Goal: Book appointment/travel/reservation

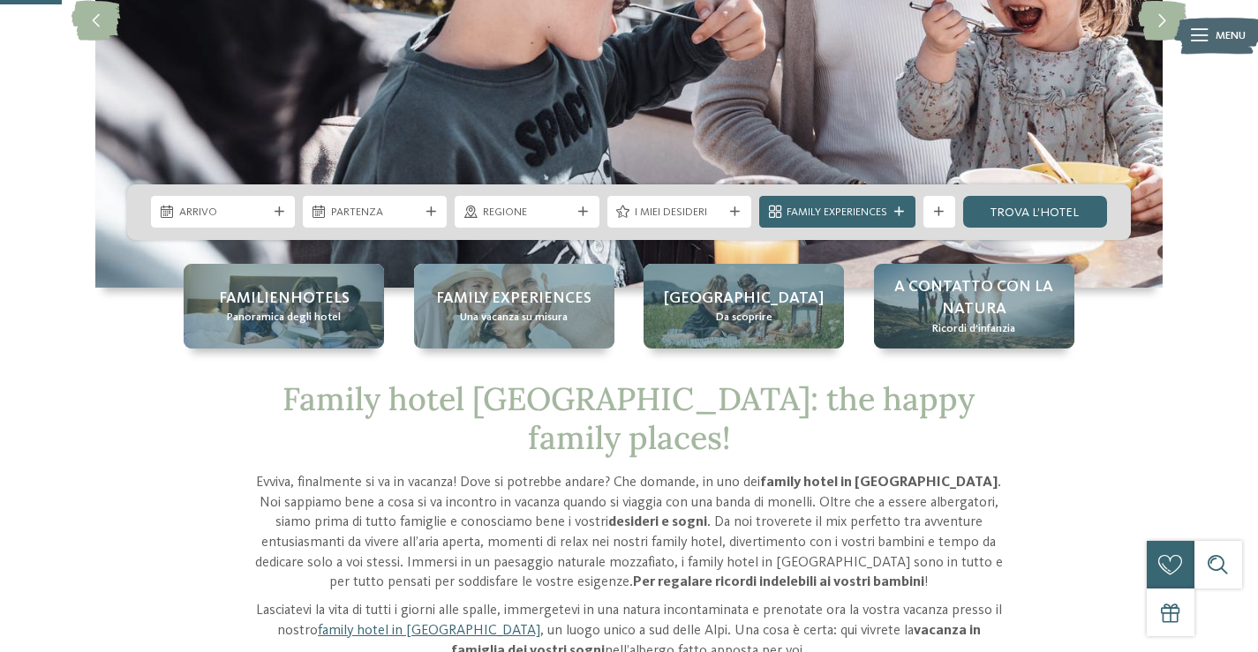
scroll to position [265, 0]
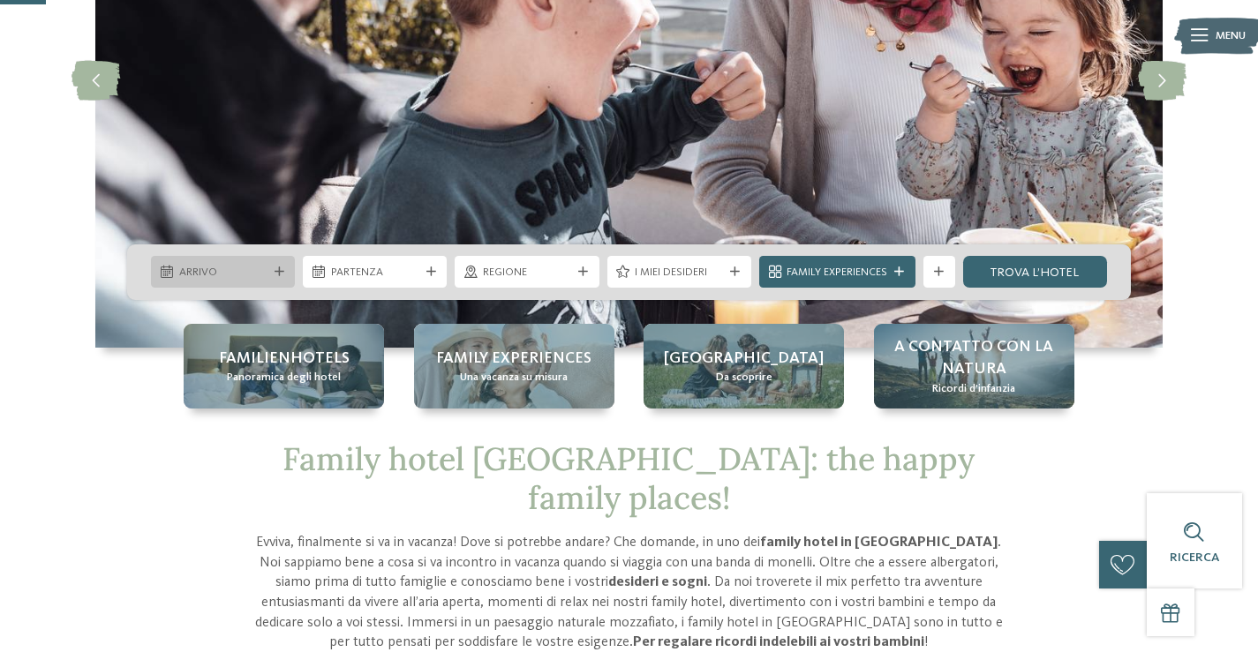
click at [255, 277] on span "Arrivo" at bounding box center [223, 273] width 88 height 16
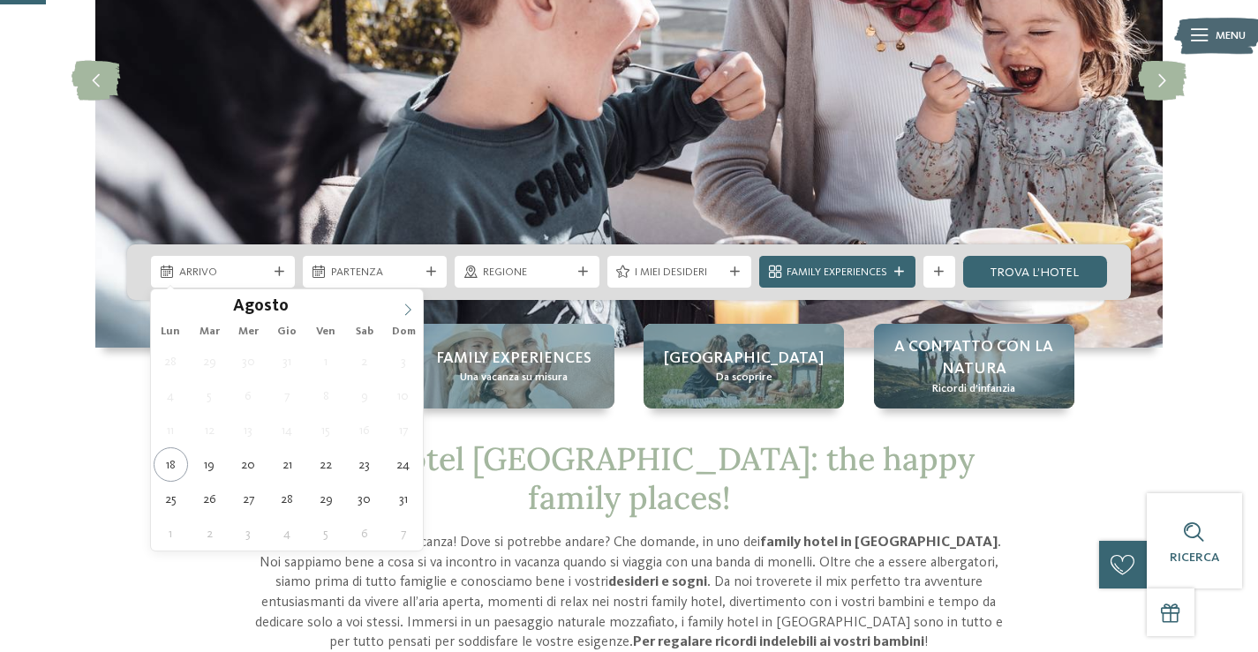
click at [406, 308] on icon at bounding box center [408, 310] width 12 height 12
type input "****"
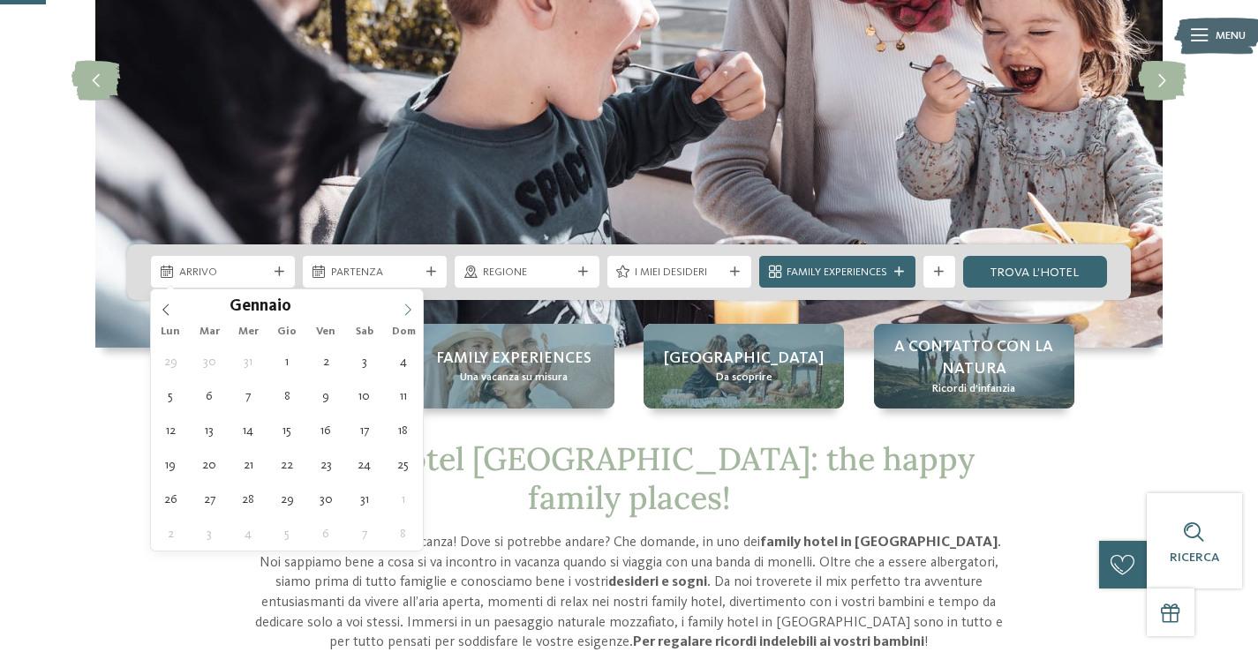
click at [406, 308] on icon at bounding box center [408, 310] width 12 height 12
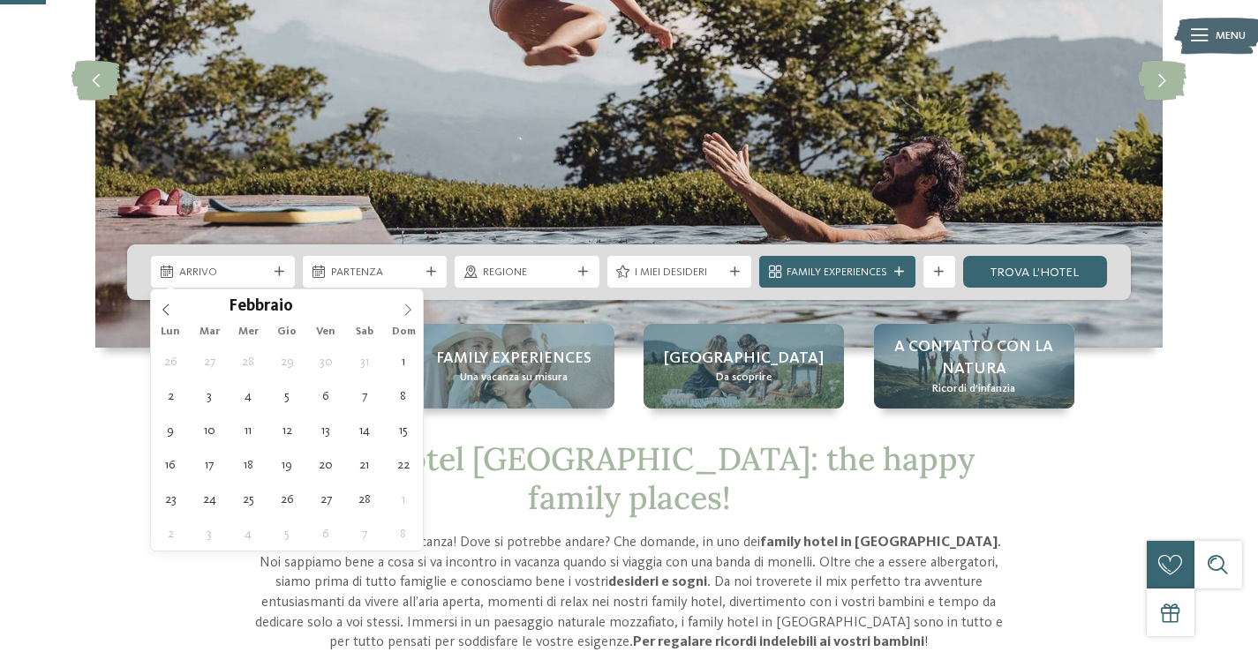
click at [406, 308] on icon at bounding box center [408, 310] width 12 height 12
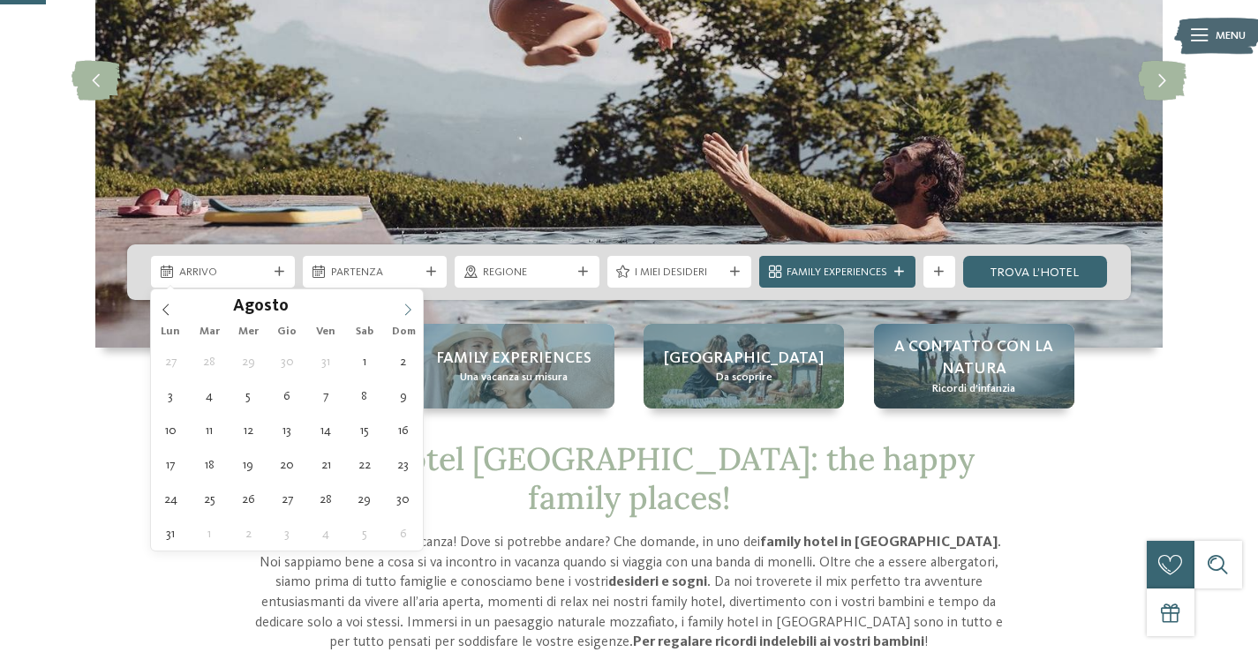
click at [406, 308] on icon at bounding box center [408, 310] width 12 height 12
type div "[DATE]"
type input "****"
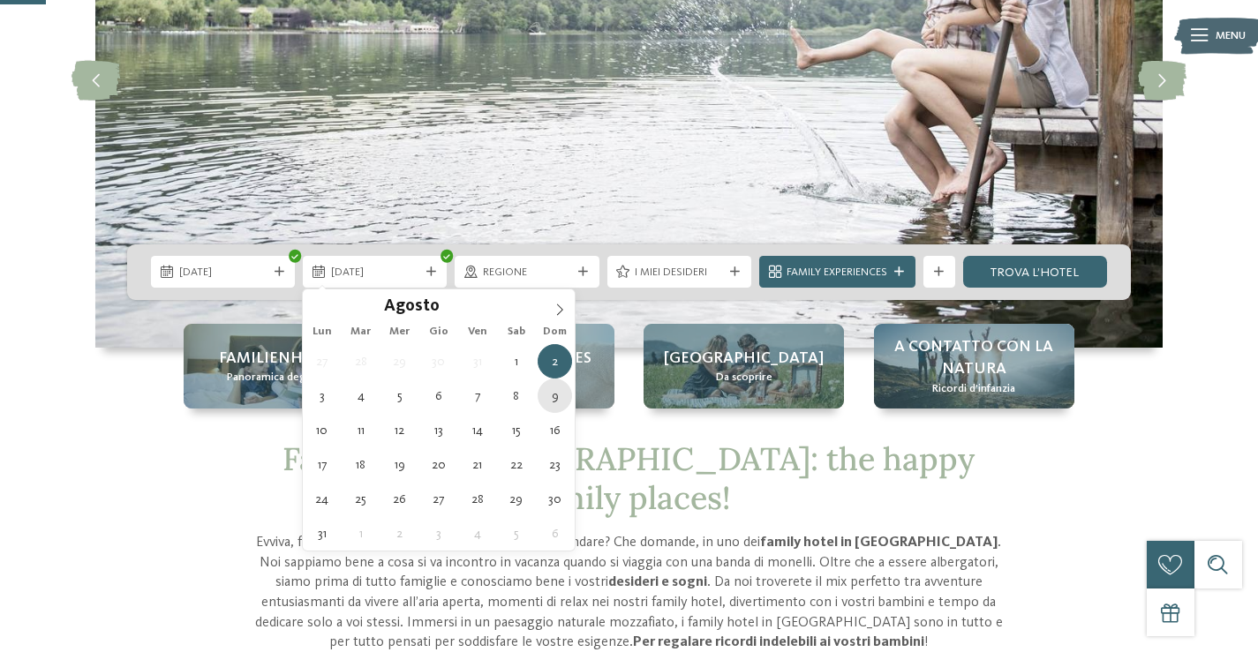
type div "[DATE]"
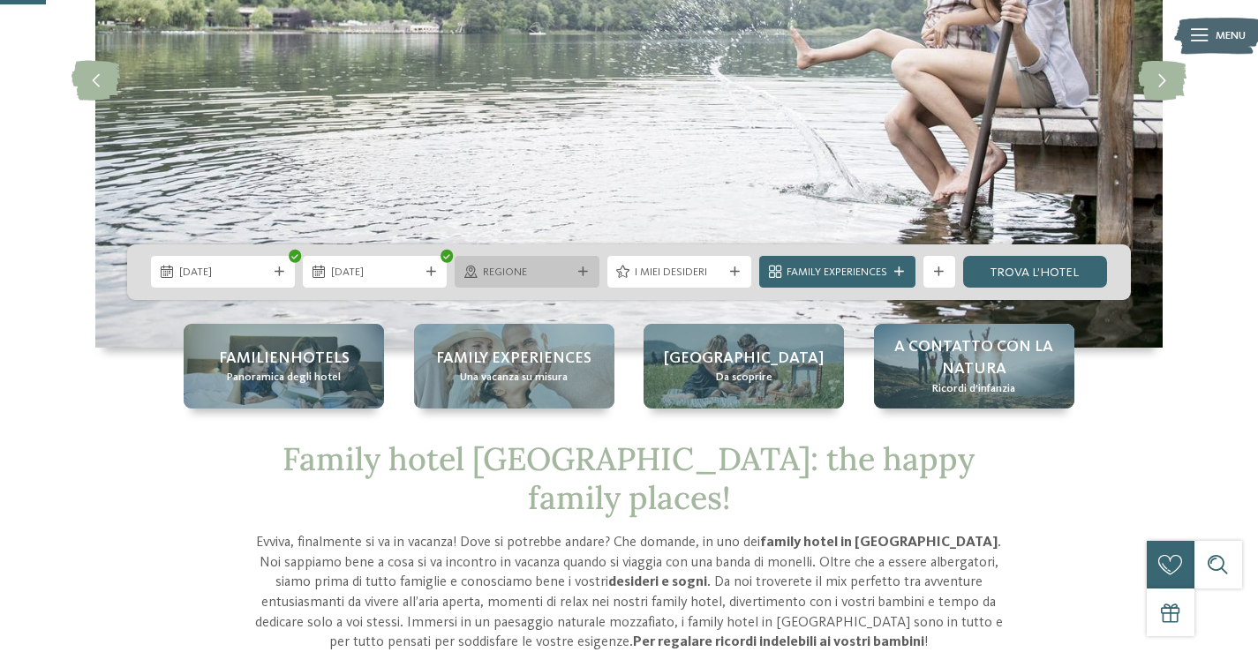
click at [580, 278] on div "Regione" at bounding box center [527, 272] width 144 height 32
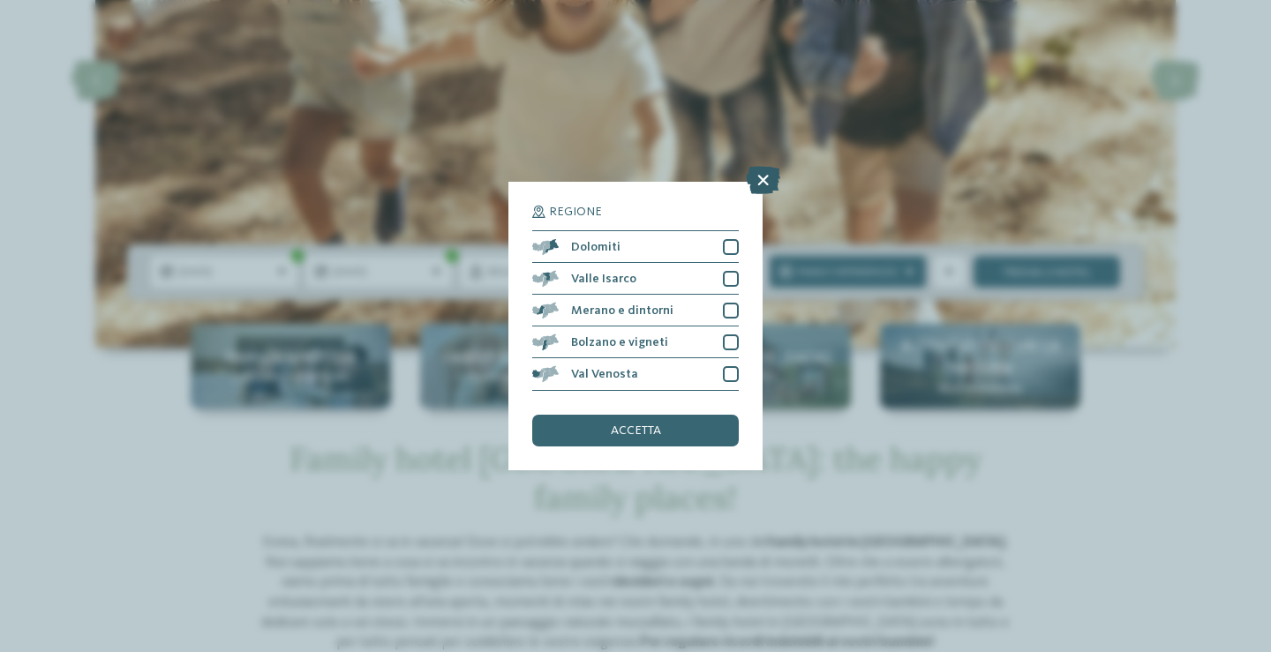
click at [757, 175] on icon at bounding box center [763, 181] width 34 height 28
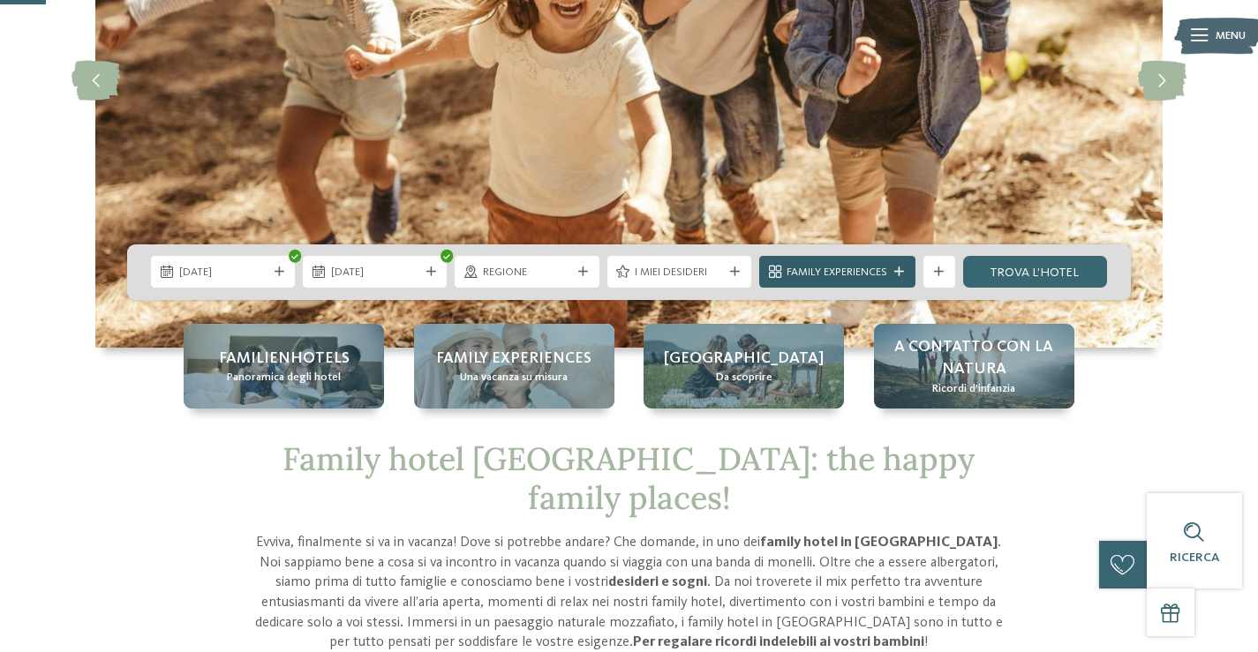
click at [901, 270] on icon at bounding box center [899, 273] width 10 height 10
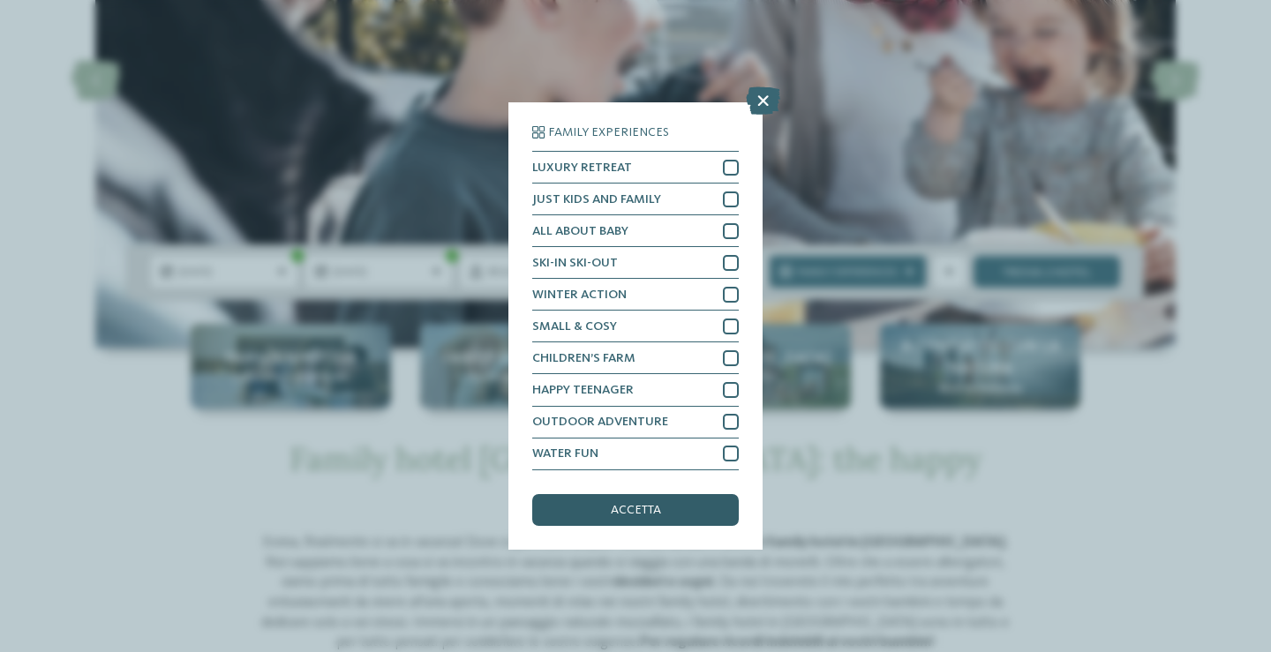
click at [629, 518] on div "accetta" at bounding box center [635, 510] width 207 height 32
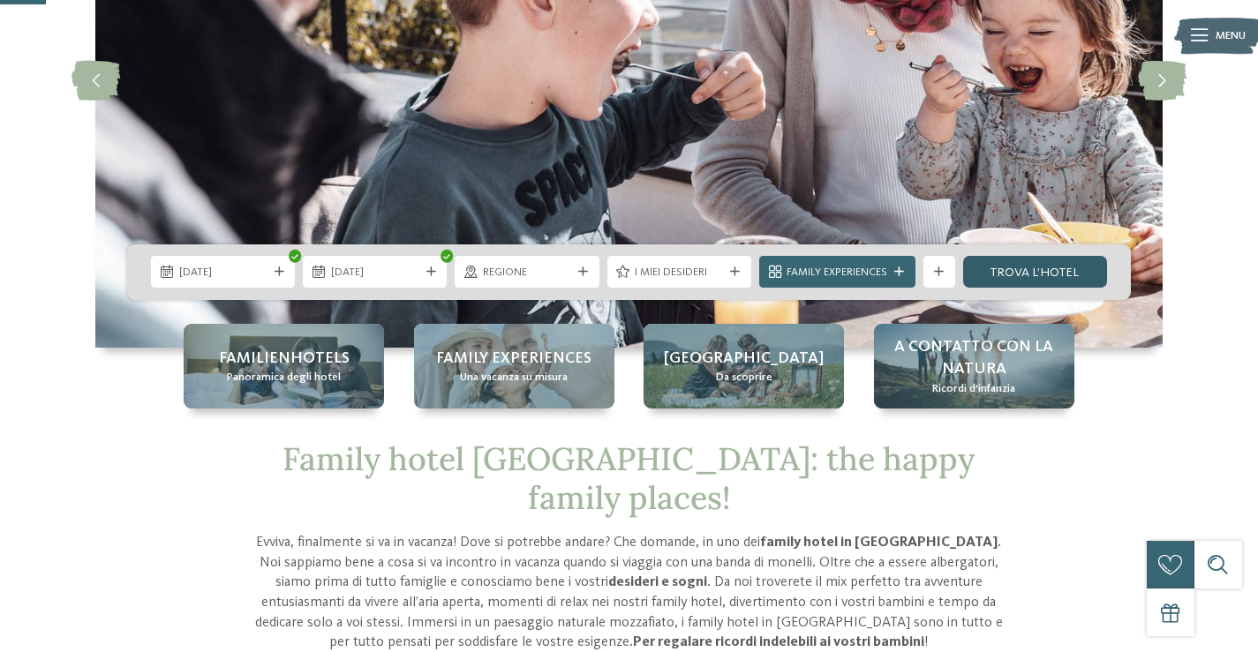
click at [1030, 274] on link "trova l’hotel" at bounding box center [1035, 272] width 144 height 32
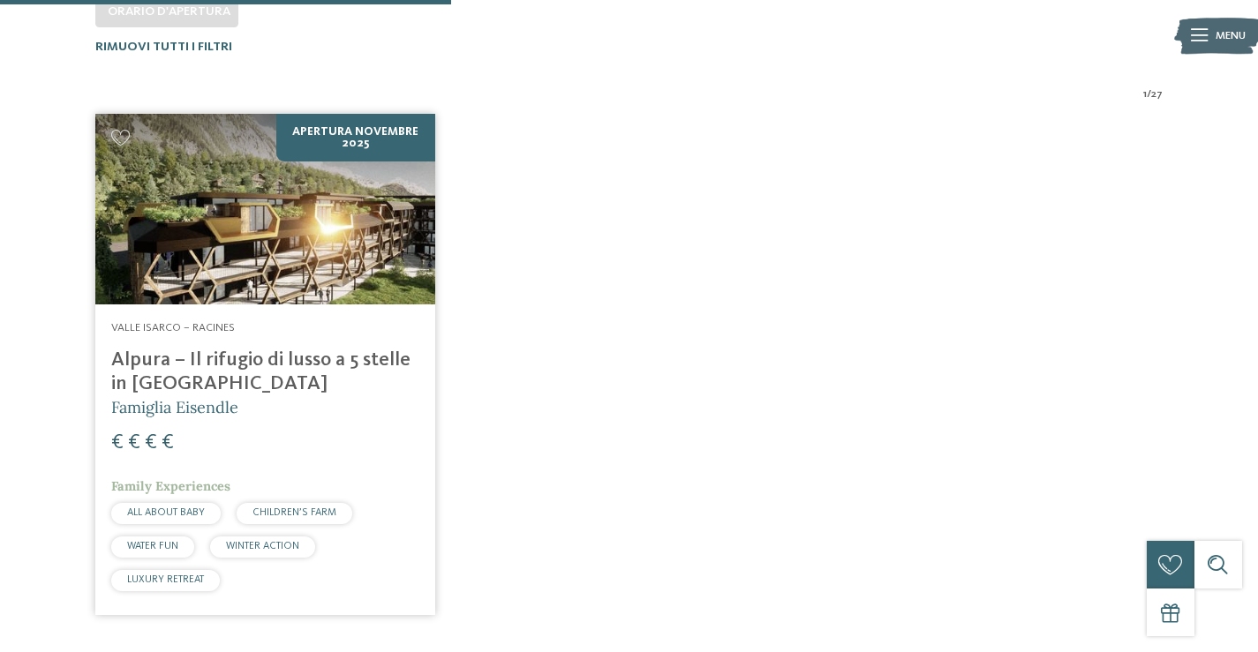
scroll to position [512, 0]
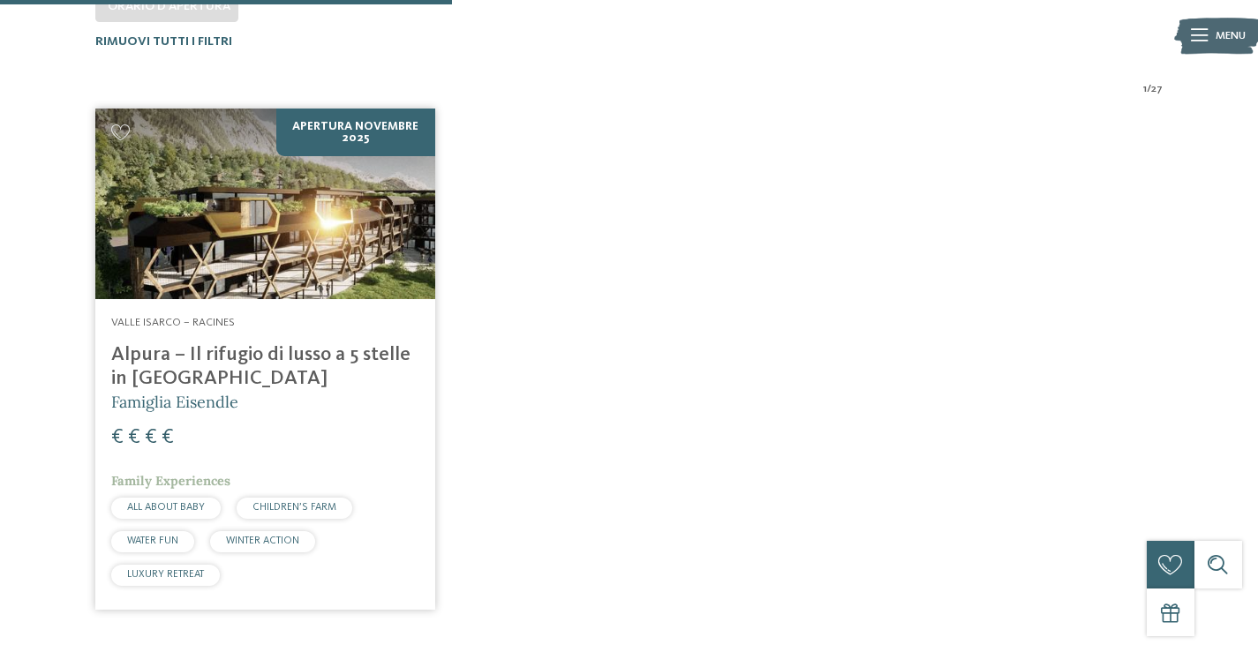
click at [222, 358] on h4 "Alpura – Il rifugio di lusso a 5 stelle in [GEOGRAPHIC_DATA]" at bounding box center [265, 367] width 308 height 48
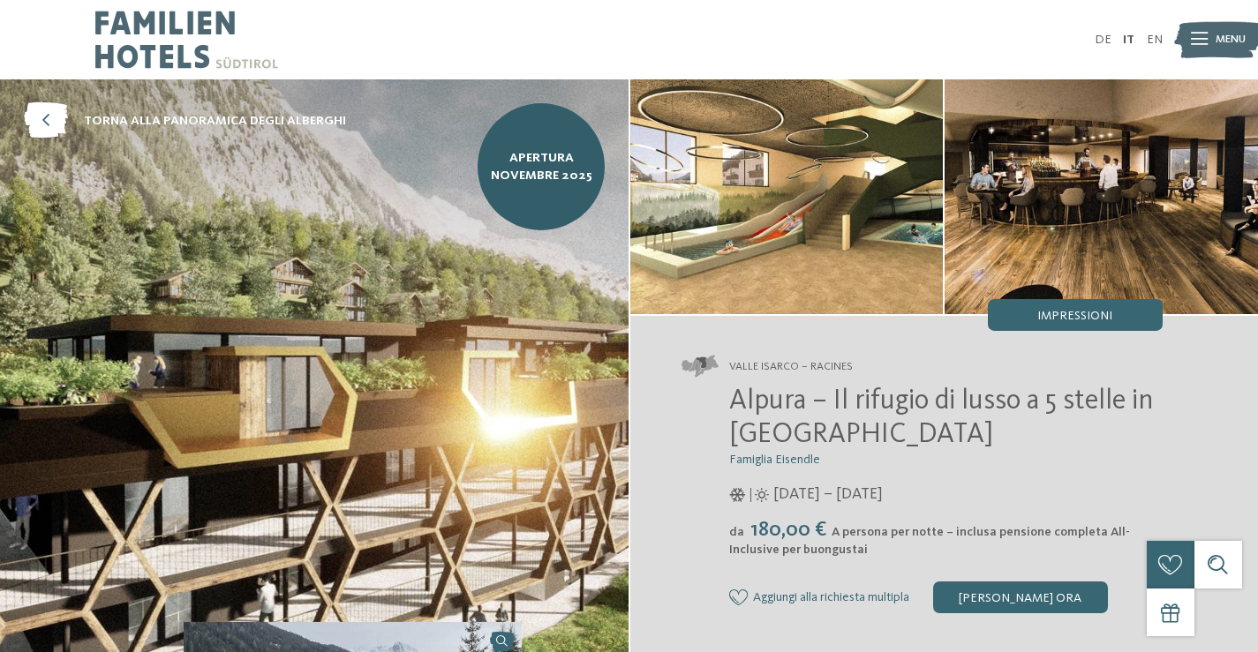
click at [735, 194] on img at bounding box center [786, 196] width 313 height 235
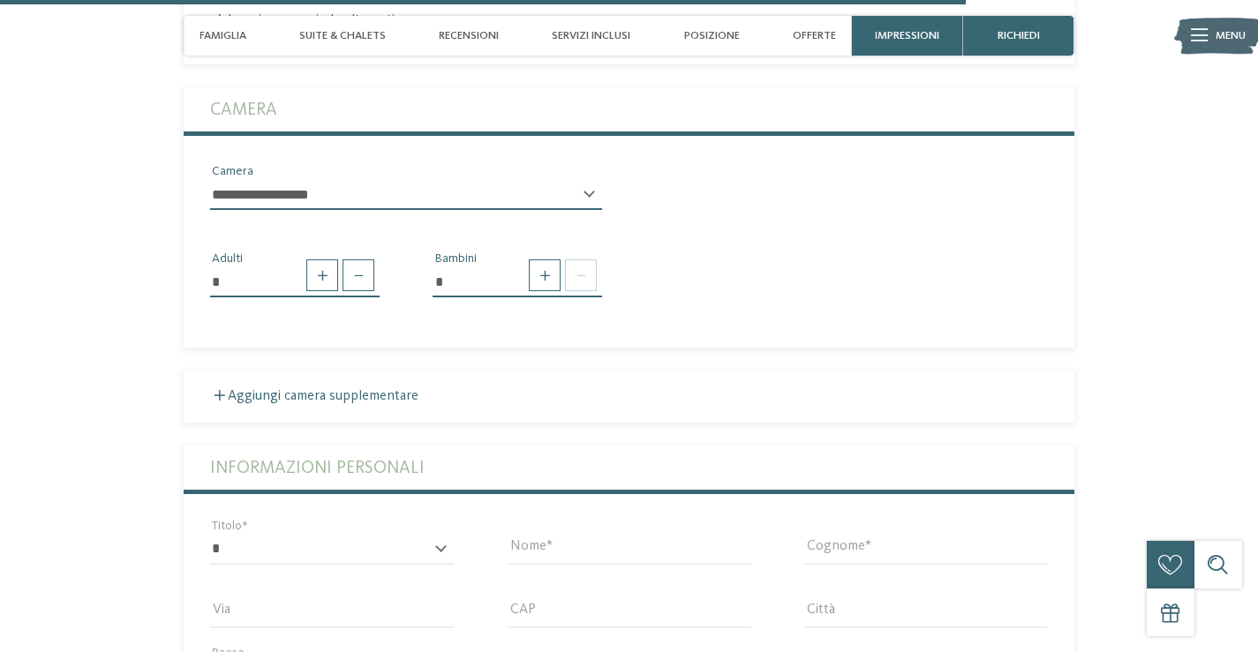
scroll to position [4238, 0]
